Goal: Task Accomplishment & Management: Manage account settings

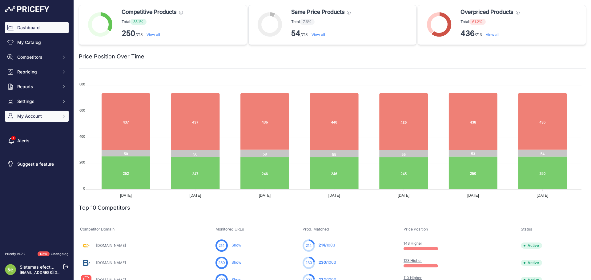
click at [52, 115] on span "My Account" at bounding box center [37, 116] width 40 height 6
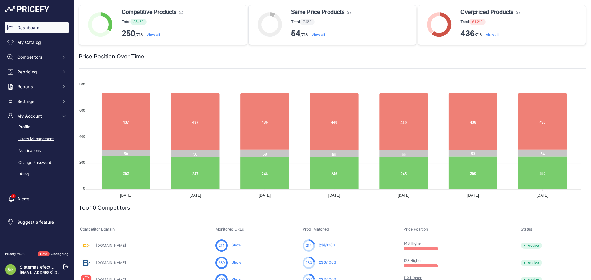
click at [47, 138] on link "Users Management" at bounding box center [37, 139] width 64 height 11
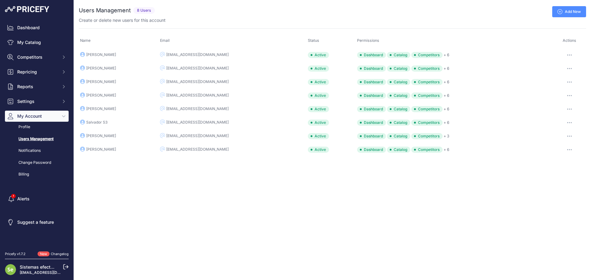
click at [64, 267] on icon at bounding box center [66, 267] width 5 height 5
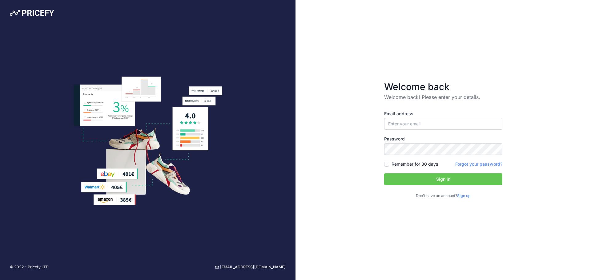
drag, startPoint x: 413, startPoint y: 132, endPoint x: 414, endPoint y: 124, distance: 7.8
click at [413, 131] on div "Email address Password Remember for 30 days" at bounding box center [443, 155] width 118 height 88
click at [414, 124] on input "email" at bounding box center [443, 124] width 118 height 12
click at [384, 130] on div at bounding box center [384, 130] width 0 height 0
click at [465, 122] on input "[EMAIL_ADDRESS][DOMAIN_NAME]" at bounding box center [443, 124] width 118 height 12
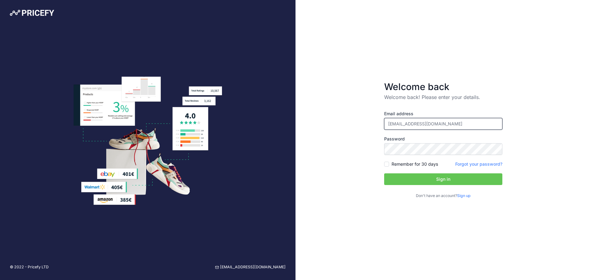
type input "[EMAIL_ADDRESS][DOMAIN_NAME]"
click at [450, 176] on button "Sign in" at bounding box center [443, 180] width 118 height 12
